Goal: Transaction & Acquisition: Obtain resource

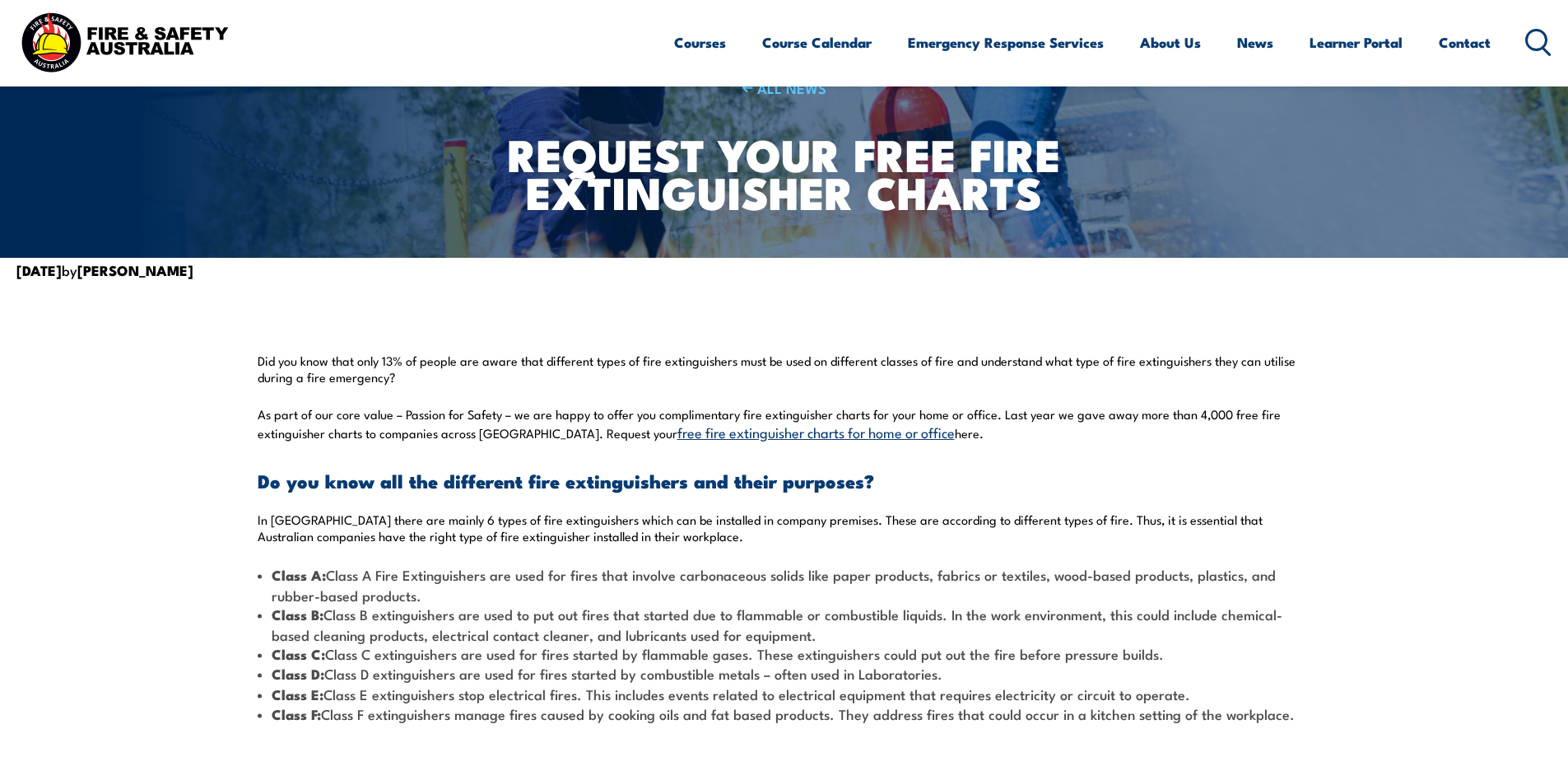
scroll to position [329, 0]
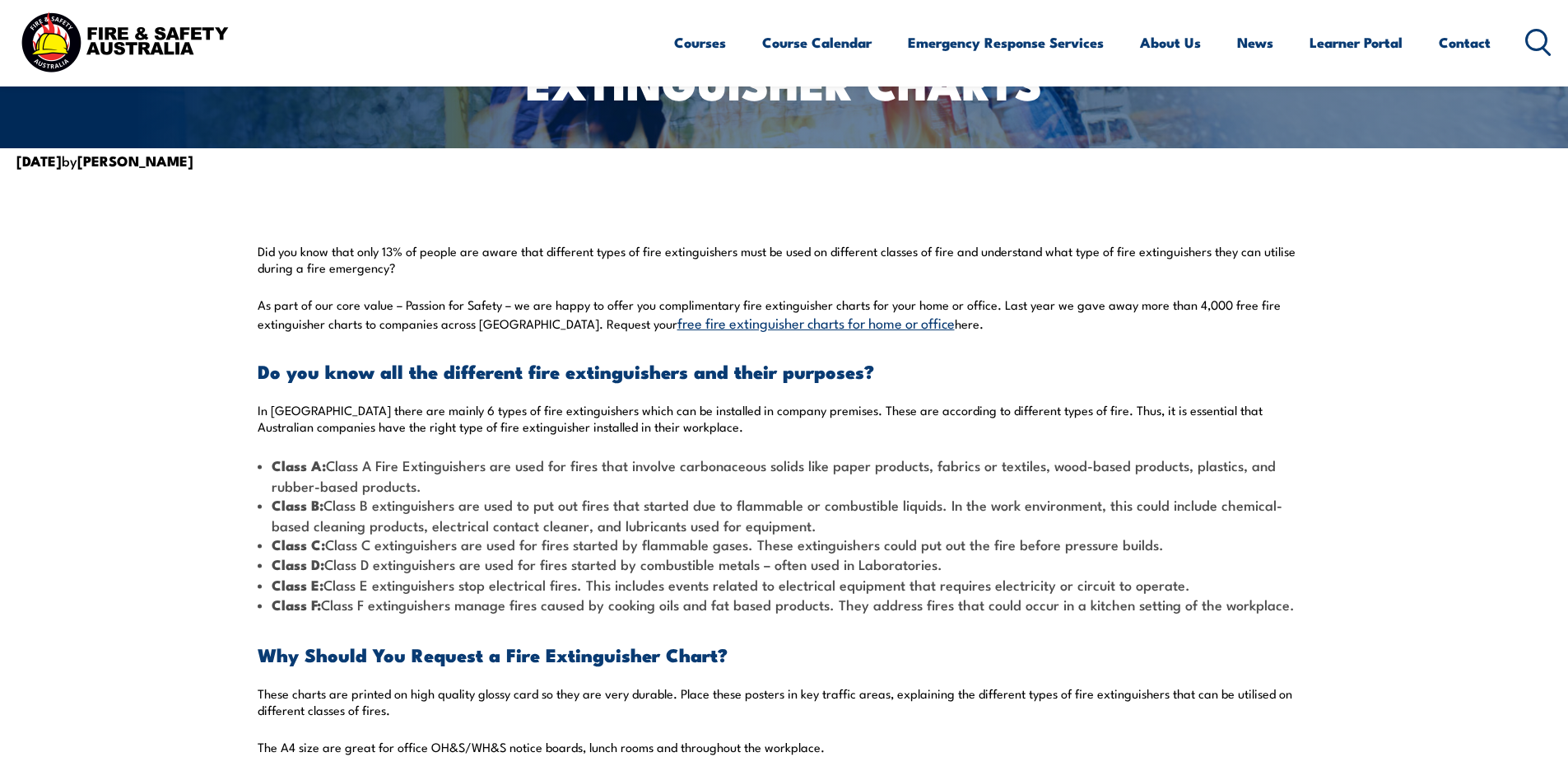
click at [837, 323] on link "free fire extinguisher charts for home or office" at bounding box center [816, 322] width 277 height 20
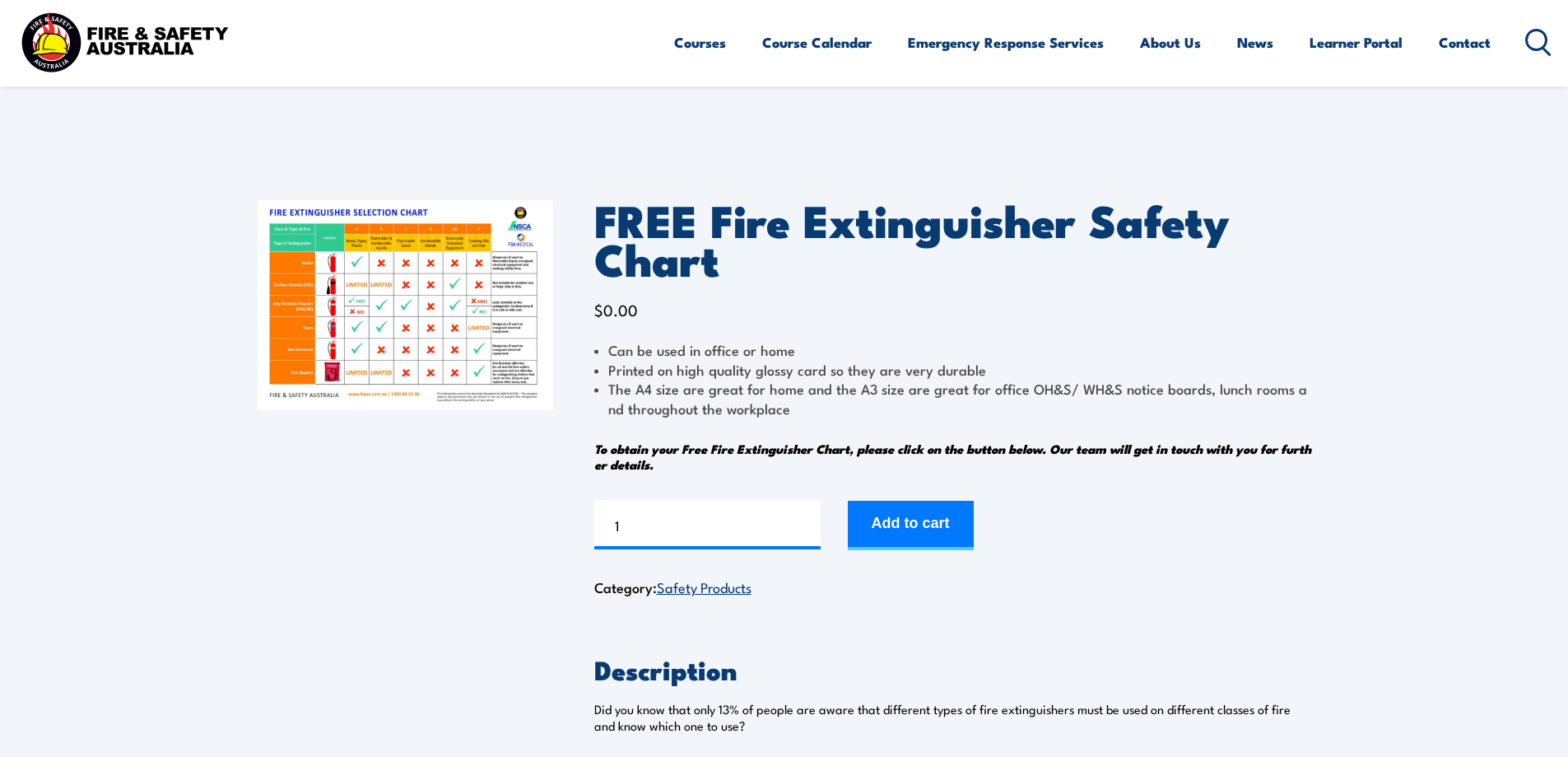
click at [366, 333] on img at bounding box center [405, 305] width 296 height 210
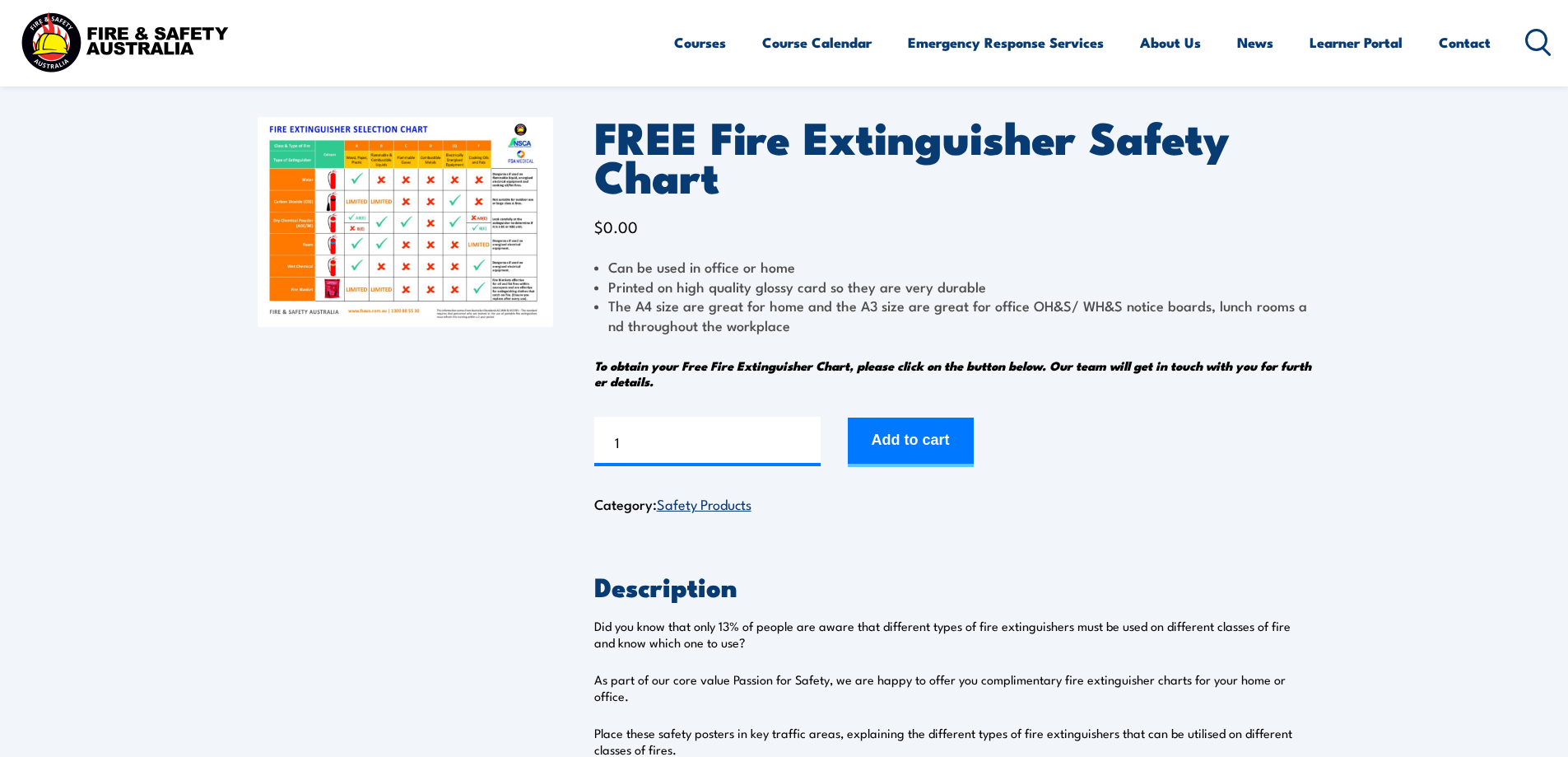
scroll to position [83, 0]
drag, startPoint x: 644, startPoint y: 448, endPoint x: 500, endPoint y: 449, distance: 144.0
click at [500, 449] on div "FREE Fire Extinguisher Safety Chart $ 0.00 Can be used in office or home Printe…" at bounding box center [784, 448] width 1054 height 744
click at [809, 437] on input "2" at bounding box center [707, 442] width 227 height 49
click at [809, 437] on input "3" at bounding box center [707, 442] width 227 height 49
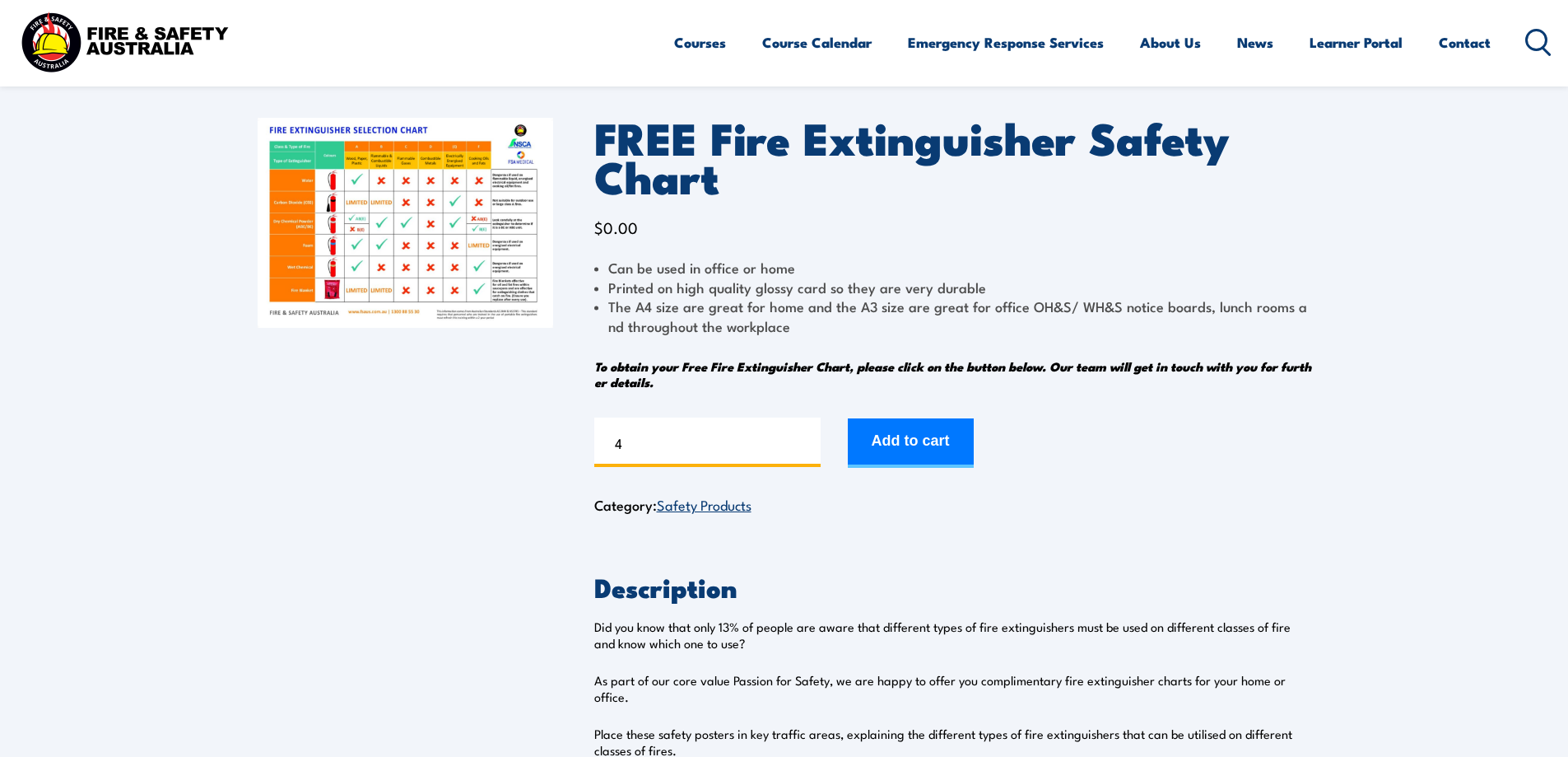
type input "4"
click at [809, 437] on input "4" at bounding box center [707, 442] width 227 height 49
click at [899, 437] on button "Add to cart" at bounding box center [910, 443] width 125 height 49
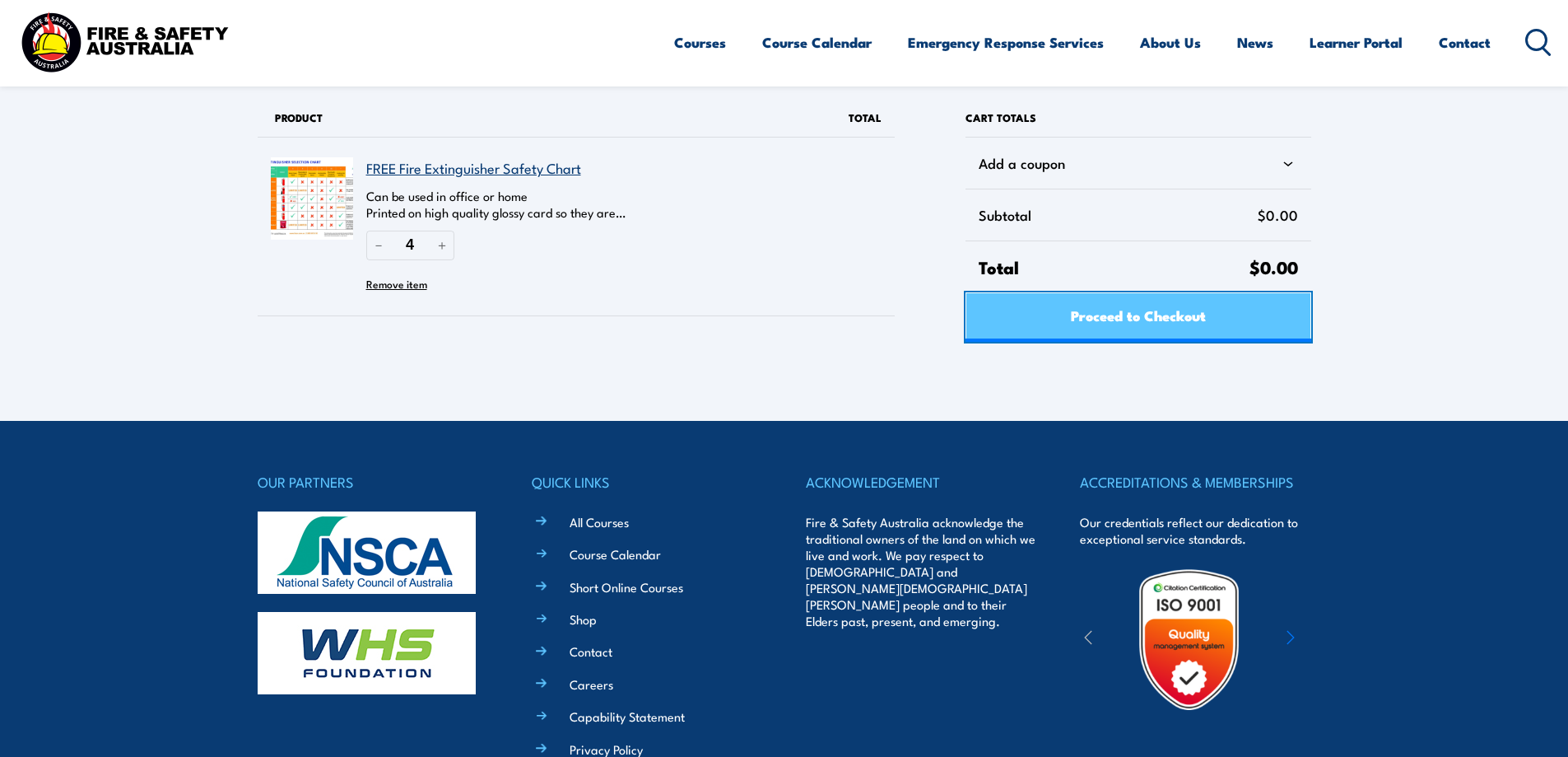
click at [1111, 316] on span "Proceed to Checkout" at bounding box center [1138, 314] width 135 height 44
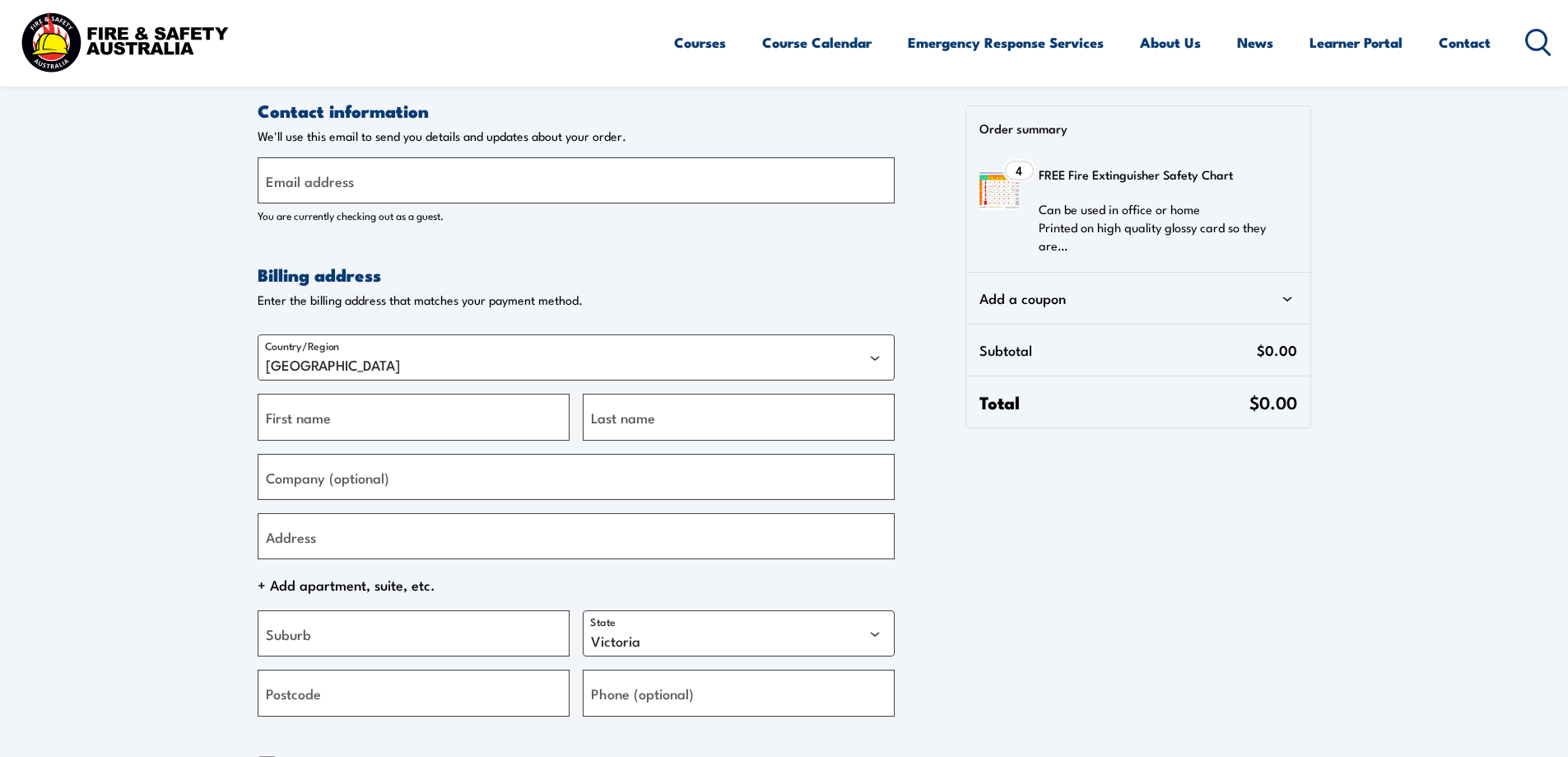
select select "VIC"
click at [369, 187] on input "Email address" at bounding box center [575, 180] width 637 height 46
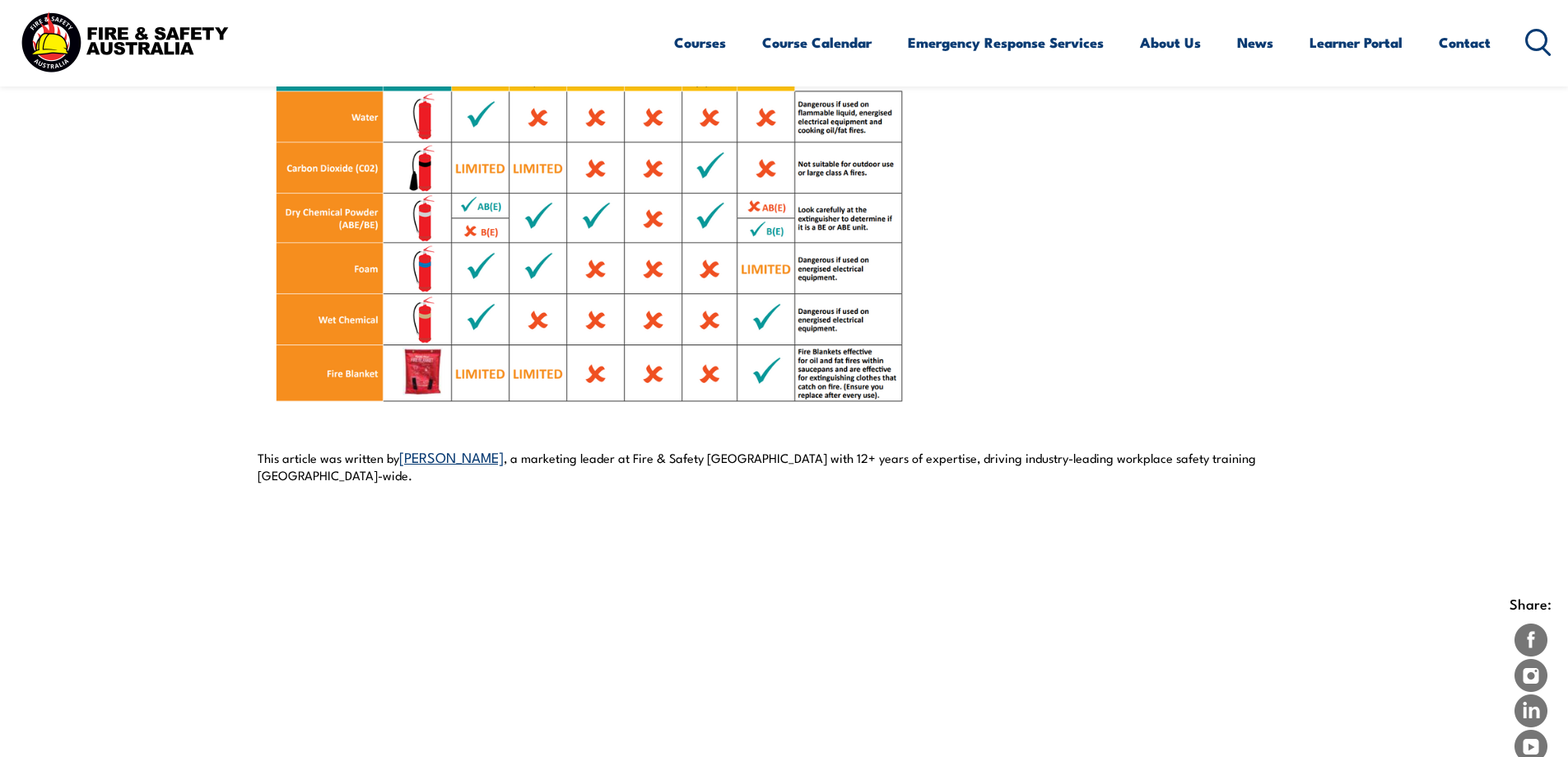
scroll to position [1070, 0]
